Goal: Task Accomplishment & Management: Manage account settings

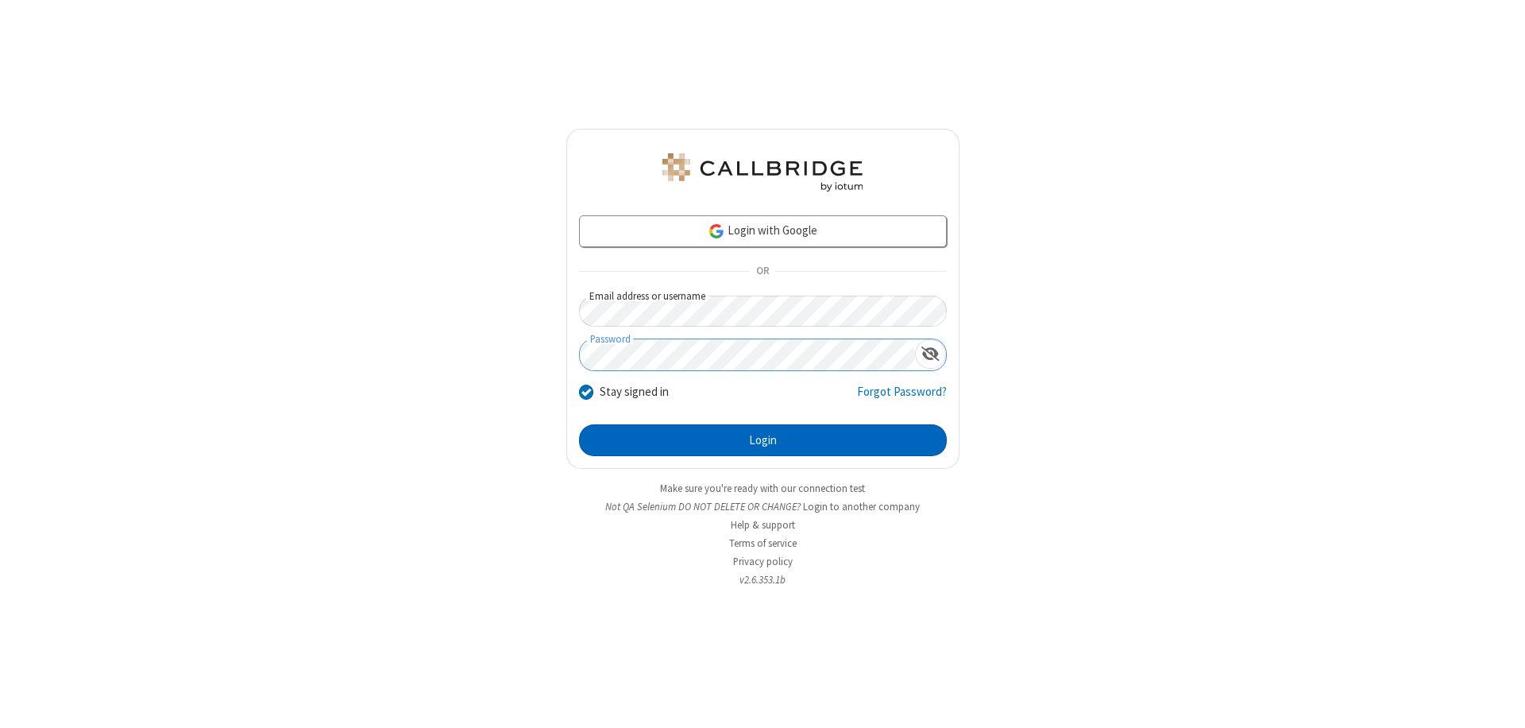
click at [762, 440] on button "Login" at bounding box center [763, 440] width 368 height 32
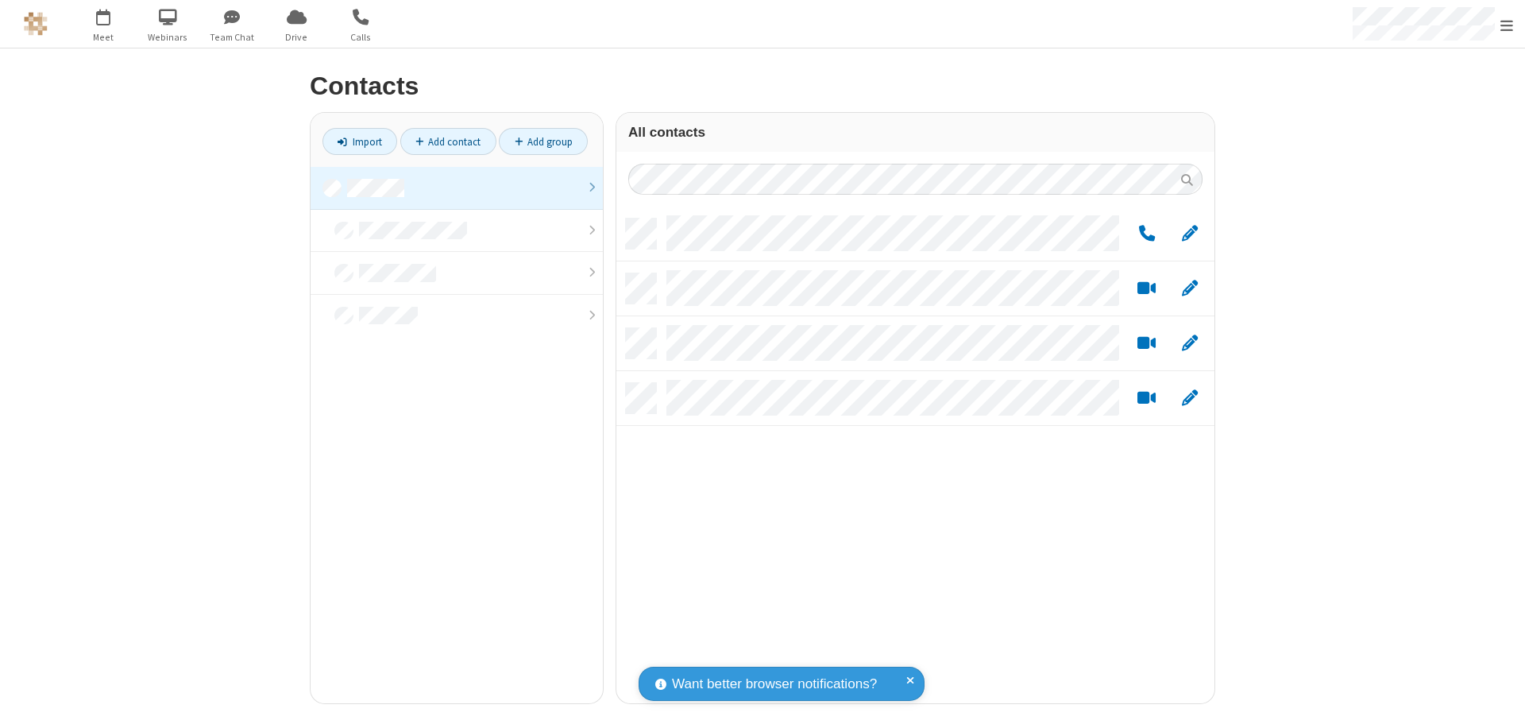
click at [457, 187] on link at bounding box center [457, 188] width 292 height 43
click at [543, 141] on link "Add group" at bounding box center [543, 141] width 89 height 27
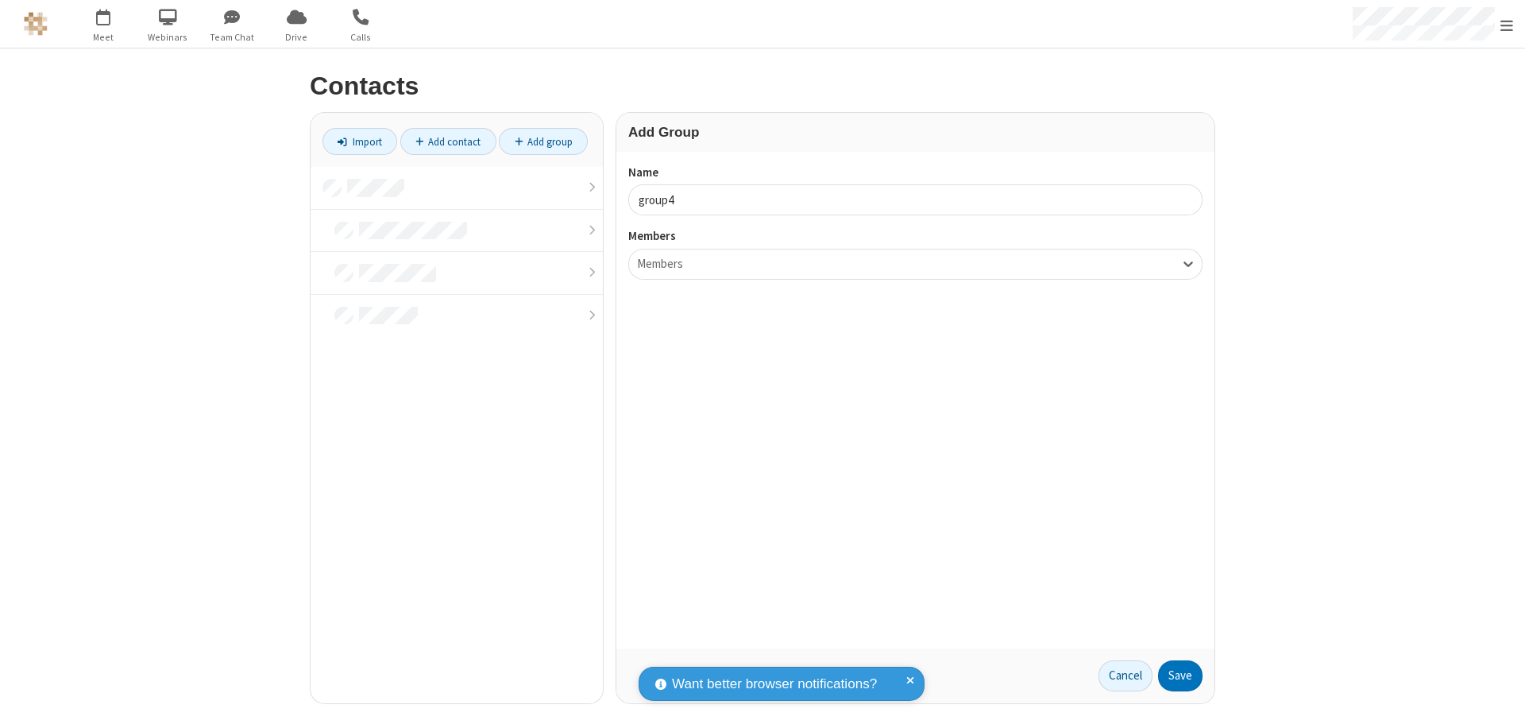
type input "group4"
type input "name20"
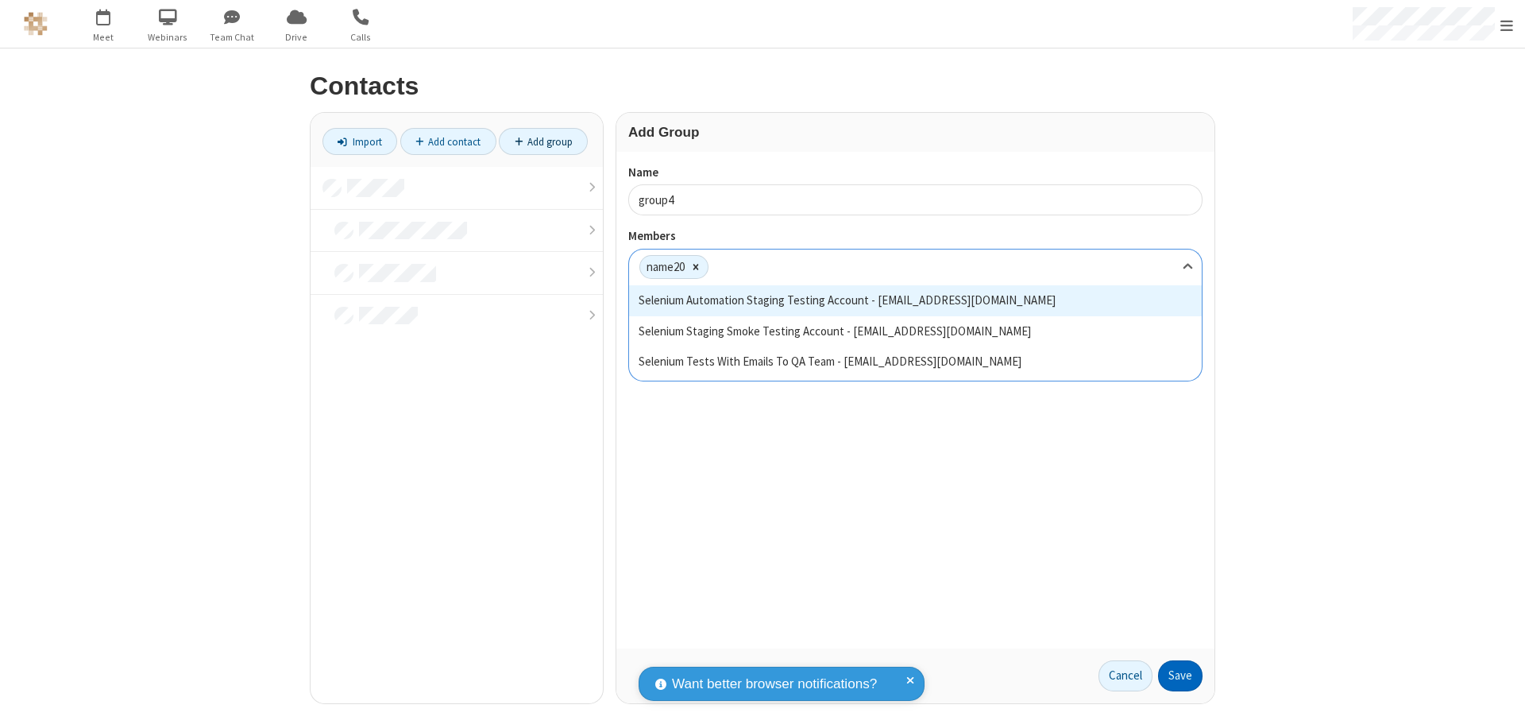
click at [1180, 675] on button "Save" at bounding box center [1180, 676] width 44 height 32
click at [448, 141] on link "Add contact" at bounding box center [448, 141] width 96 height 27
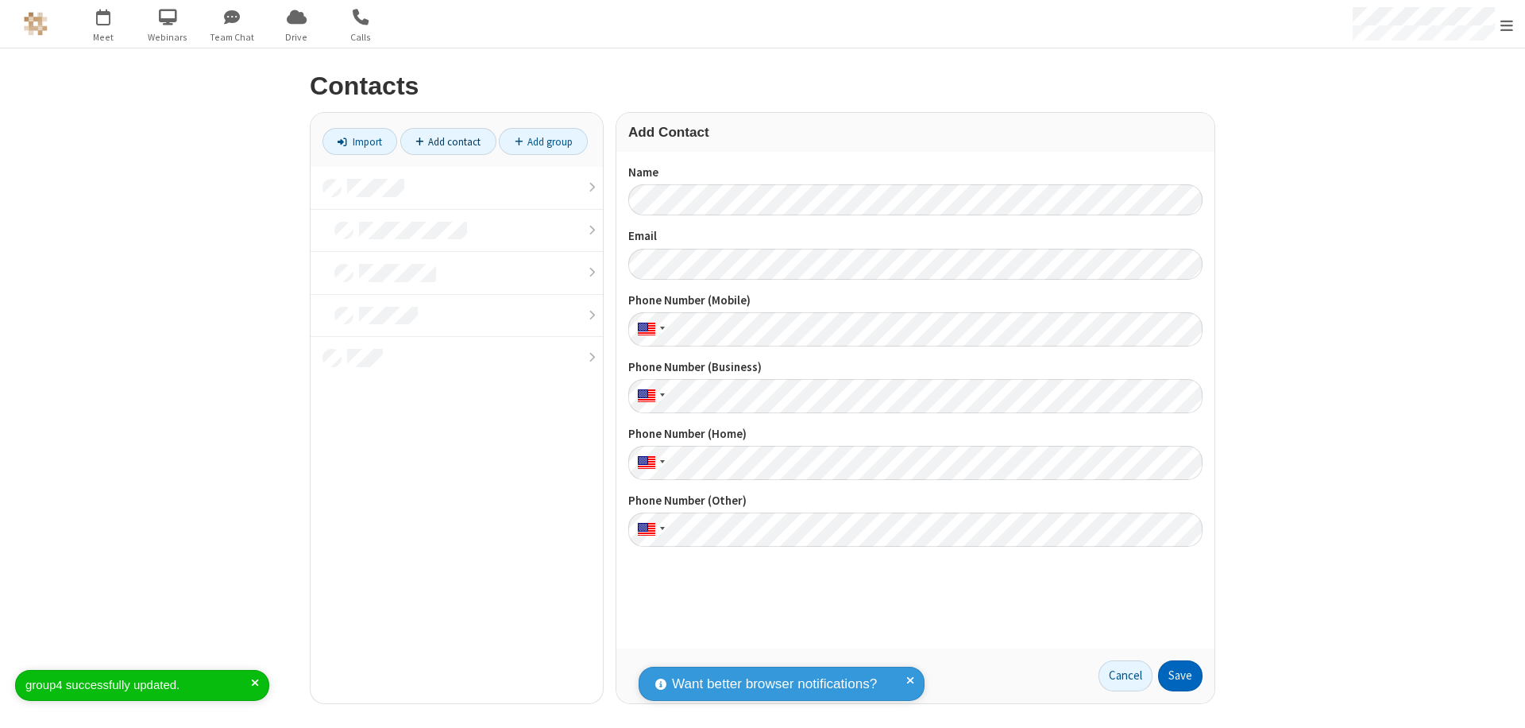
click at [1180, 675] on button "Save" at bounding box center [1180, 676] width 44 height 32
